Goal: Task Accomplishment & Management: Use online tool/utility

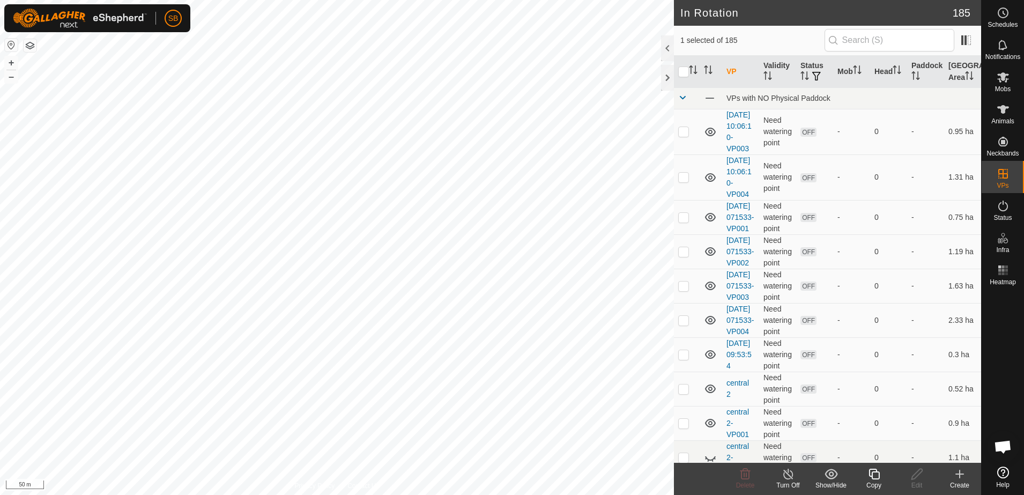
click at [875, 479] on icon at bounding box center [874, 474] width 13 height 13
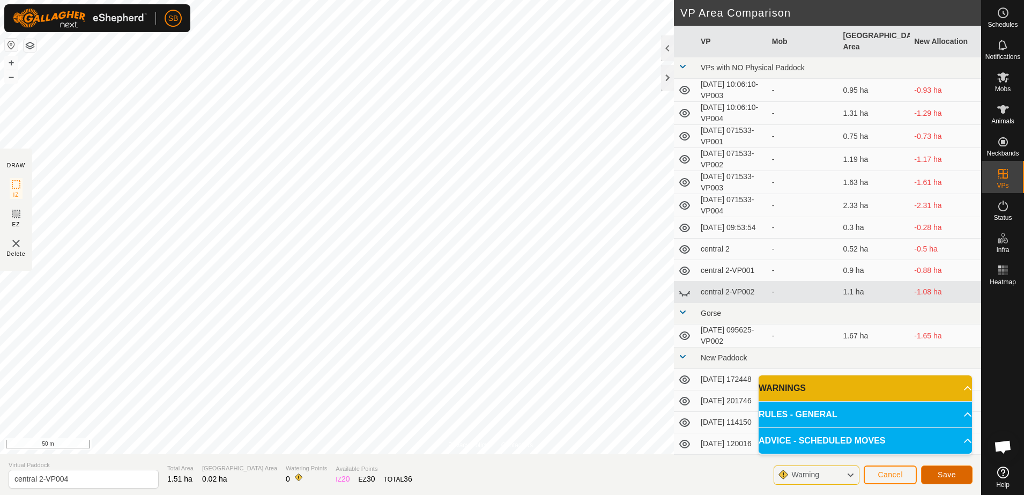
click at [939, 477] on span "Save" at bounding box center [947, 474] width 18 height 9
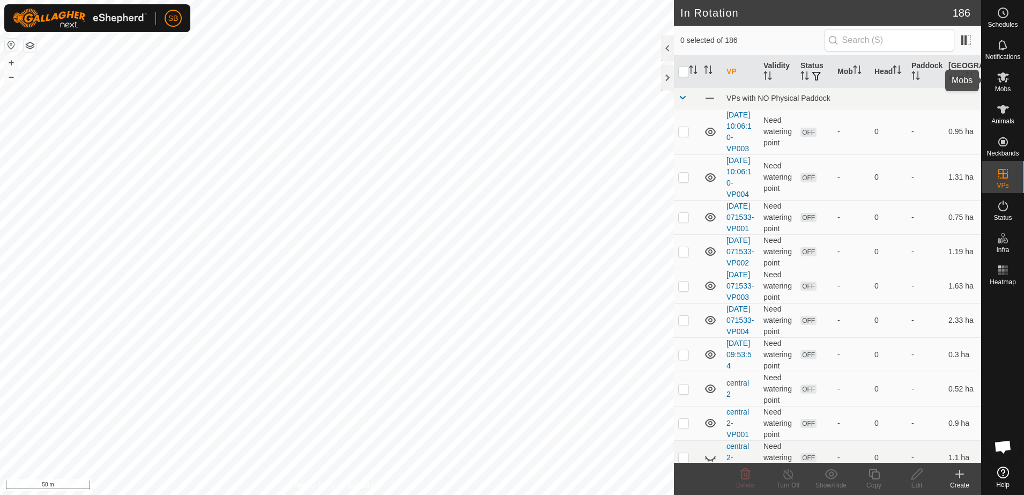
click at [998, 83] on icon at bounding box center [1003, 77] width 13 height 13
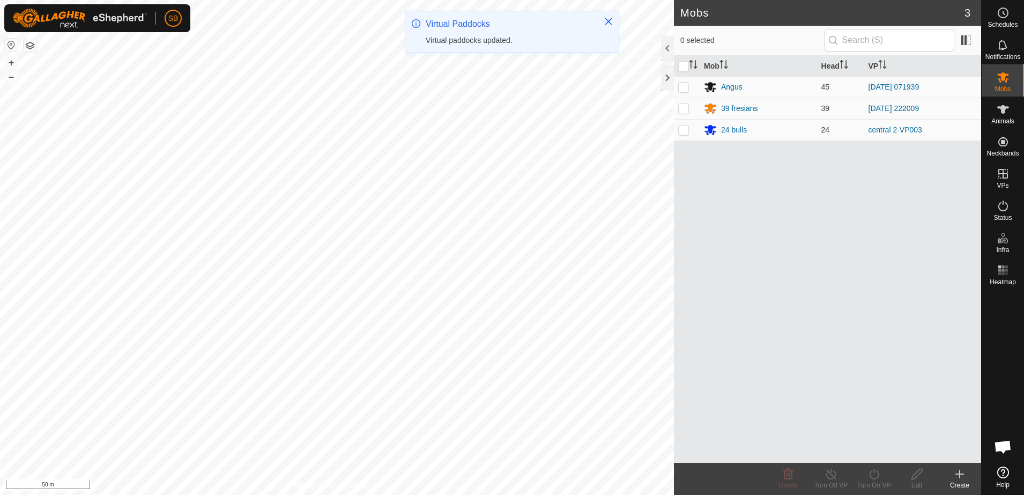
click at [685, 132] on p-checkbox at bounding box center [683, 129] width 11 height 9
checkbox input "true"
click at [874, 477] on icon at bounding box center [874, 474] width 13 height 13
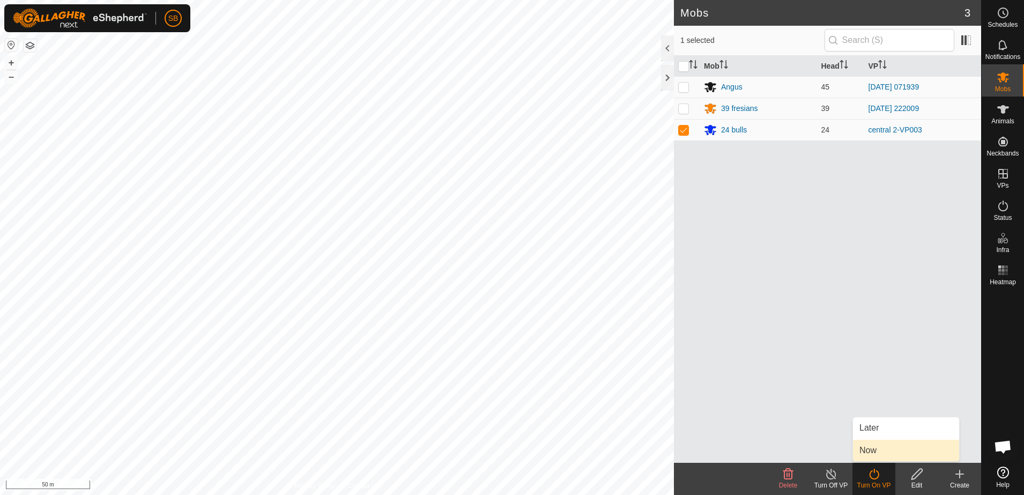
click at [876, 448] on link "Now" at bounding box center [906, 450] width 106 height 21
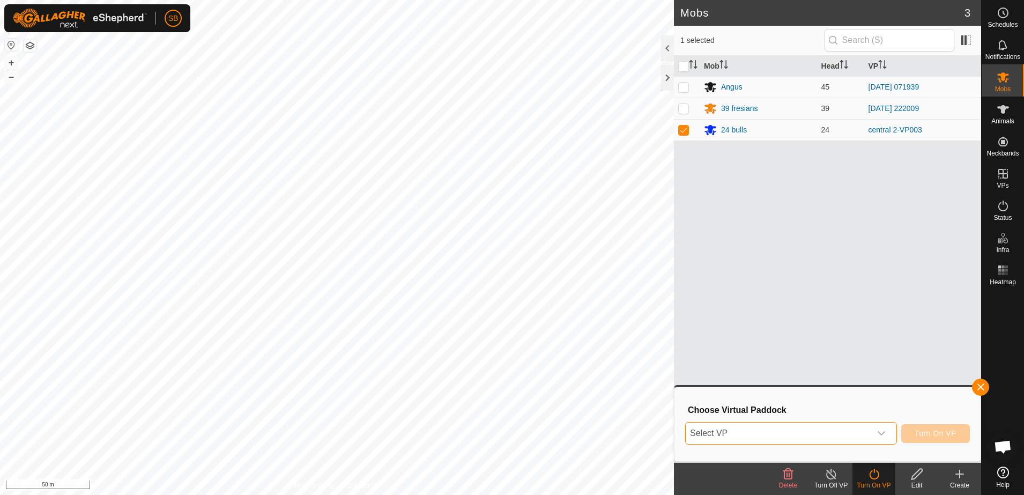
click at [871, 439] on span "Select VP" at bounding box center [778, 433] width 185 height 21
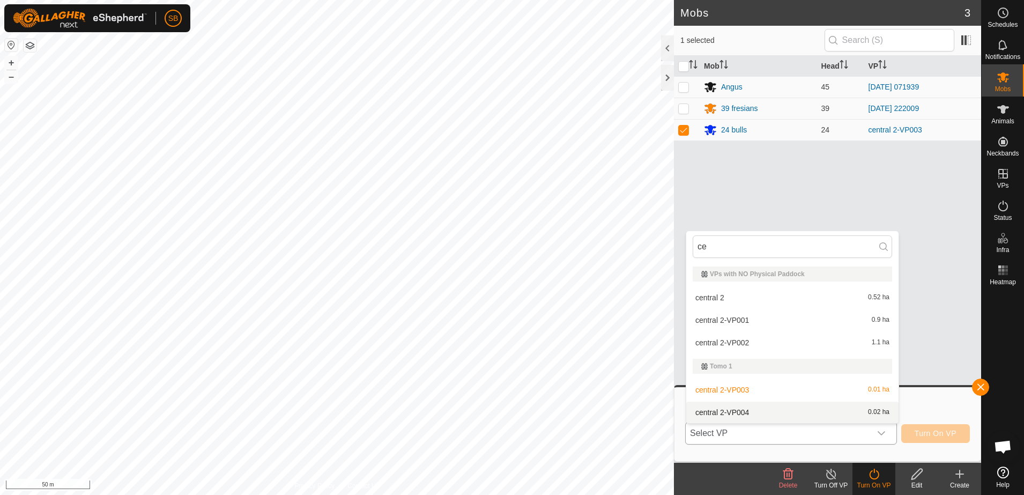
type input "ce"
click at [773, 414] on li "central 2-VP004 0.02 ha" at bounding box center [792, 412] width 212 height 21
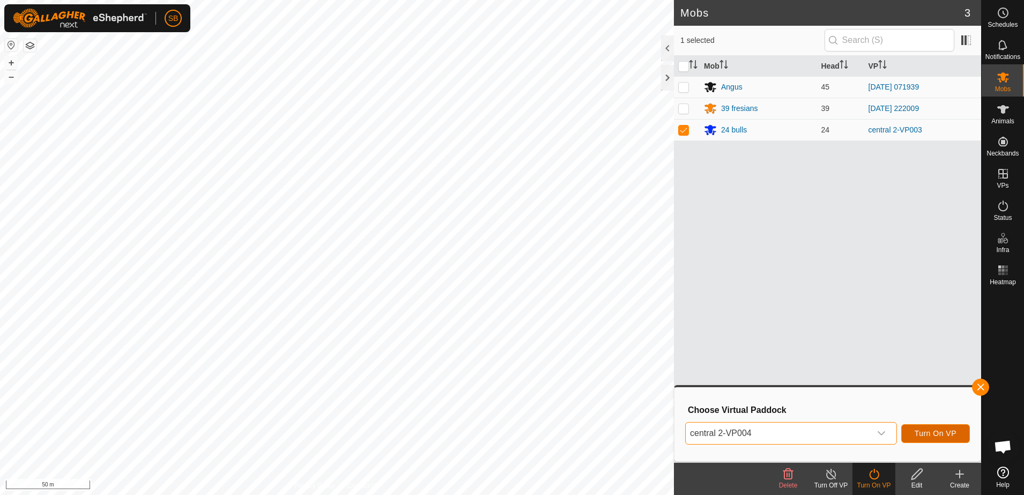
click at [923, 437] on span "Turn On VP" at bounding box center [936, 433] width 42 height 9
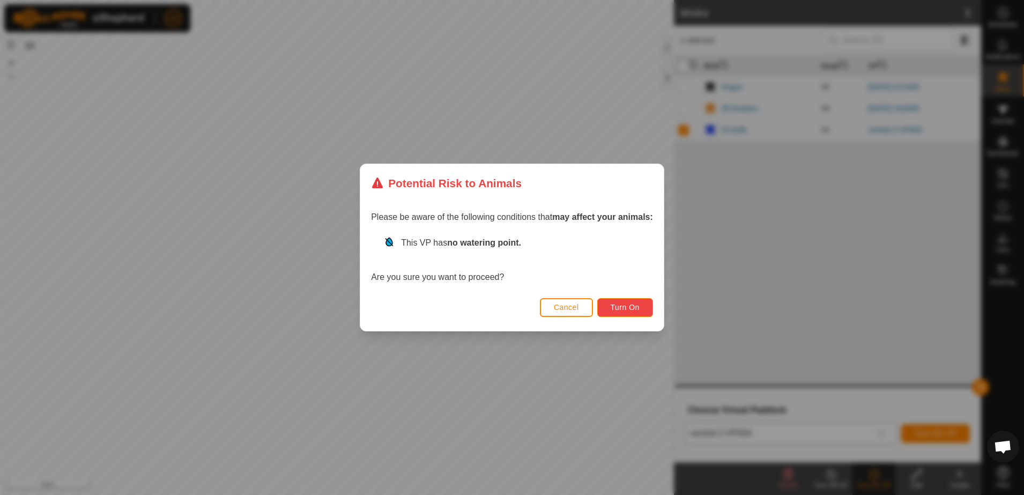
click at [643, 306] on button "Turn On" at bounding box center [625, 307] width 56 height 19
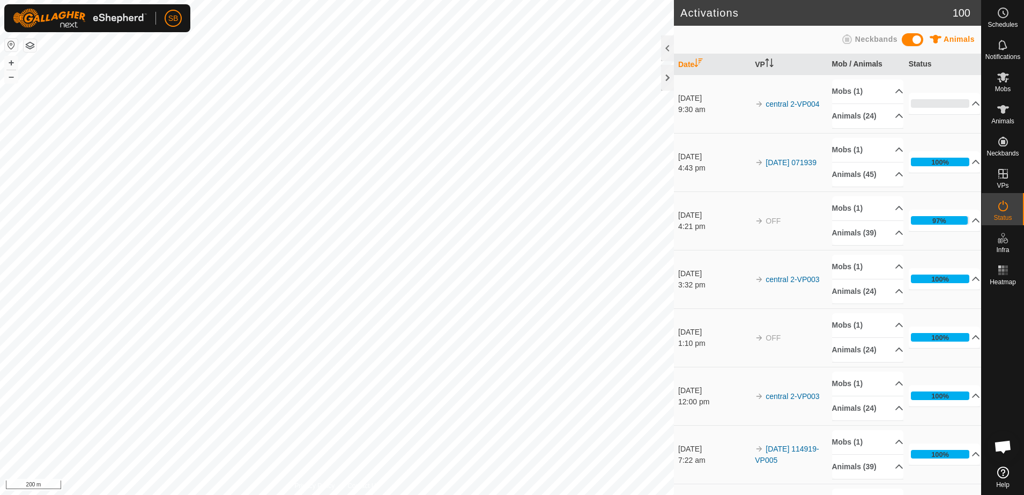
click at [747, 327] on div "Activations 100 Animals Neckbands Date VP Mob / Animals Status 9 Oct 2025 9:30 …" at bounding box center [490, 247] width 981 height 495
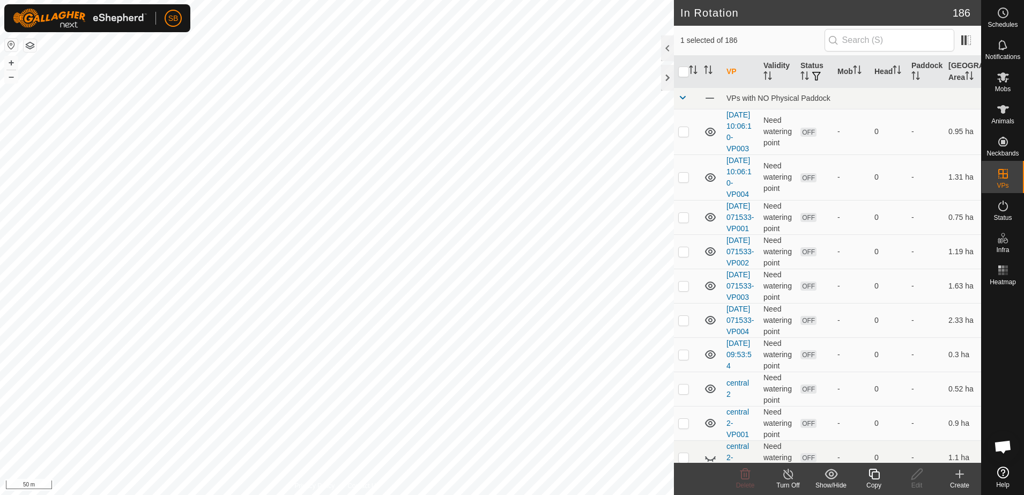
click at [957, 479] on icon at bounding box center [959, 474] width 13 height 13
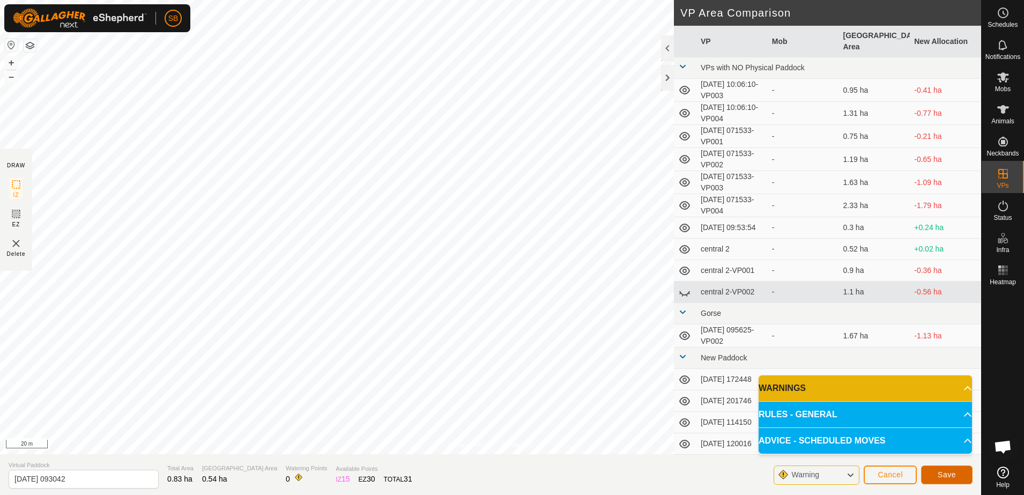
click at [949, 477] on span "Save" at bounding box center [947, 474] width 18 height 9
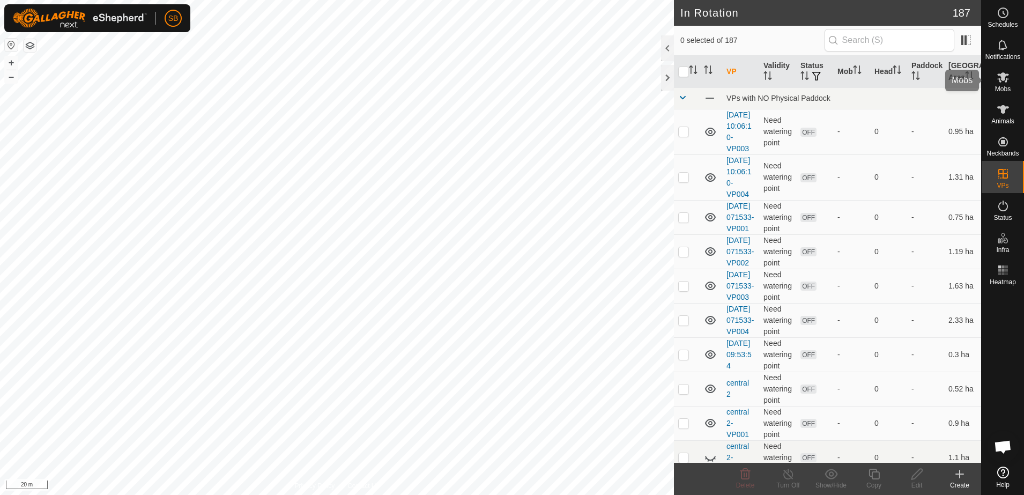
drag, startPoint x: 999, startPoint y: 83, endPoint x: 991, endPoint y: 97, distance: 15.8
click at [1000, 84] on es-mob-svg-icon at bounding box center [1003, 77] width 19 height 17
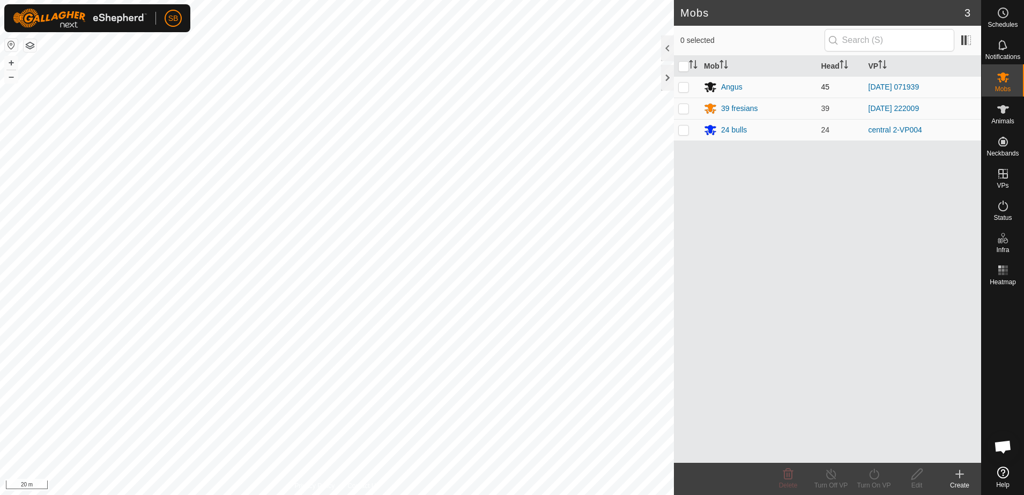
click at [684, 84] on p-checkbox at bounding box center [683, 87] width 11 height 9
checkbox input "true"
click at [881, 473] on turn-on-svg-icon at bounding box center [874, 474] width 43 height 13
click at [880, 454] on link "Now" at bounding box center [906, 450] width 106 height 21
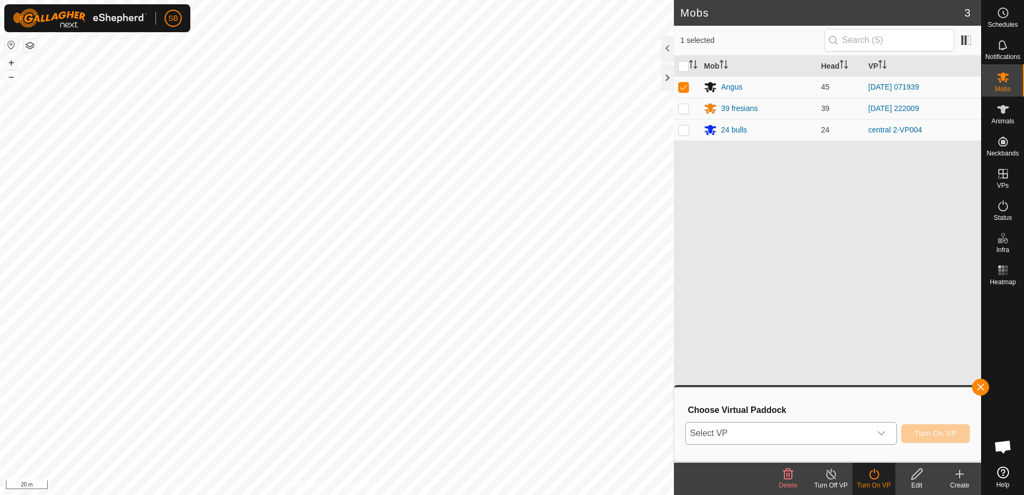
click at [873, 434] on div "dropdown trigger" at bounding box center [881, 433] width 21 height 21
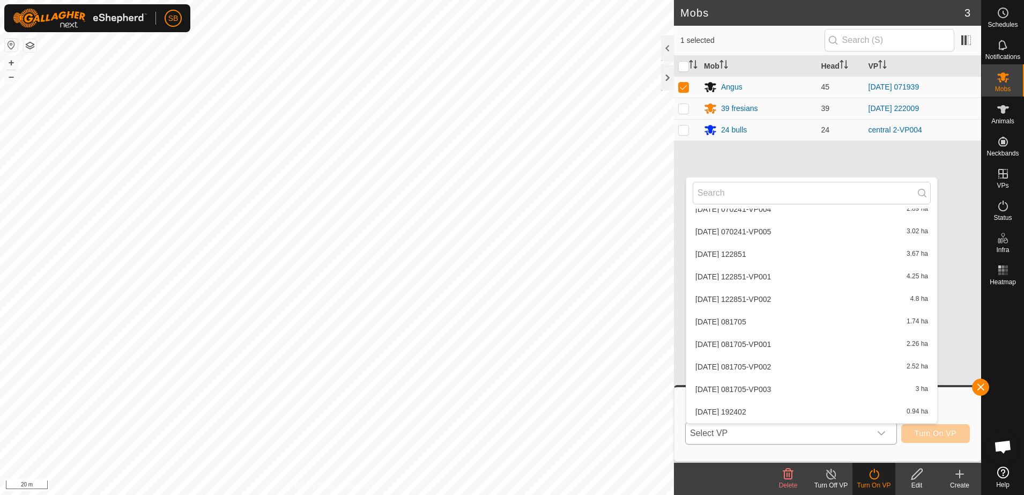
scroll to position [2291, 0]
click at [779, 387] on li "2025-10-09 093042 0.54 ha" at bounding box center [811, 391] width 251 height 21
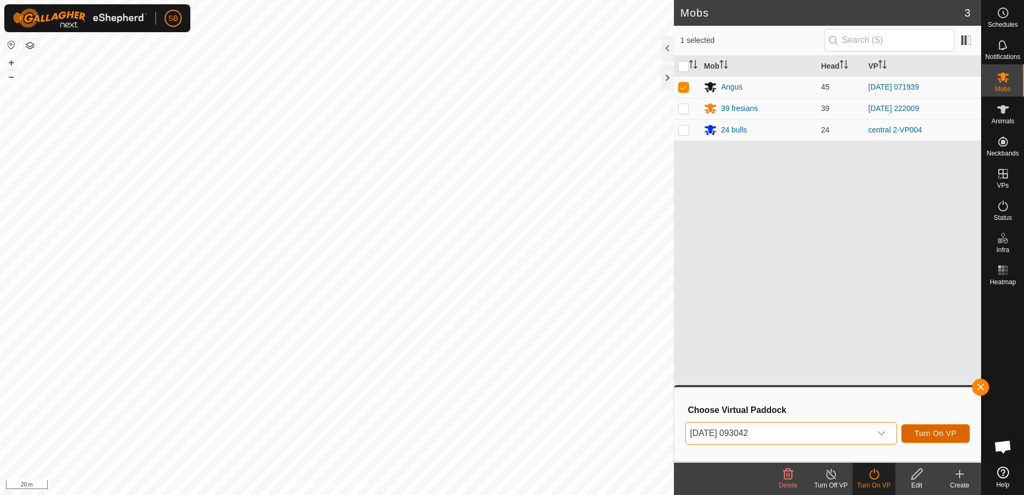
click at [934, 431] on span "Turn On VP" at bounding box center [936, 433] width 42 height 9
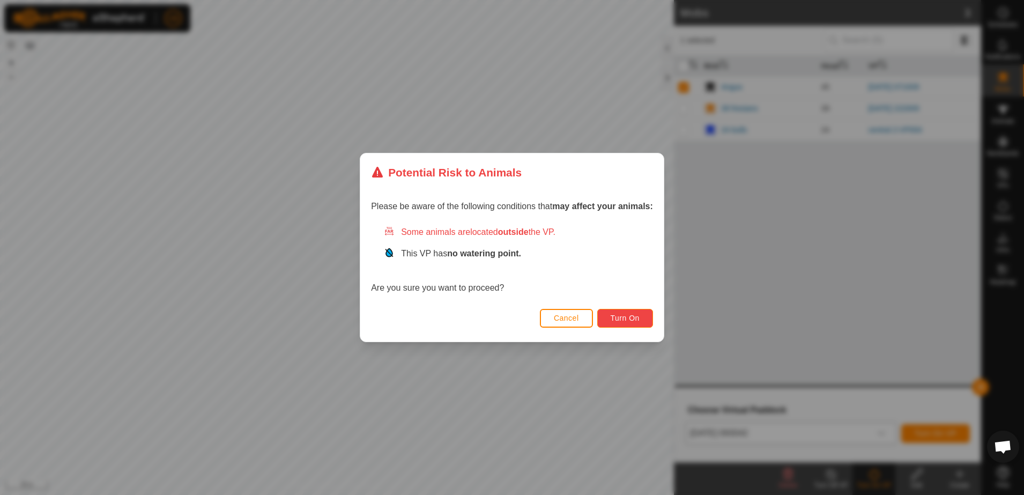
click at [626, 321] on span "Turn On" at bounding box center [625, 318] width 29 height 9
